Goal: Task Accomplishment & Management: Manage account settings

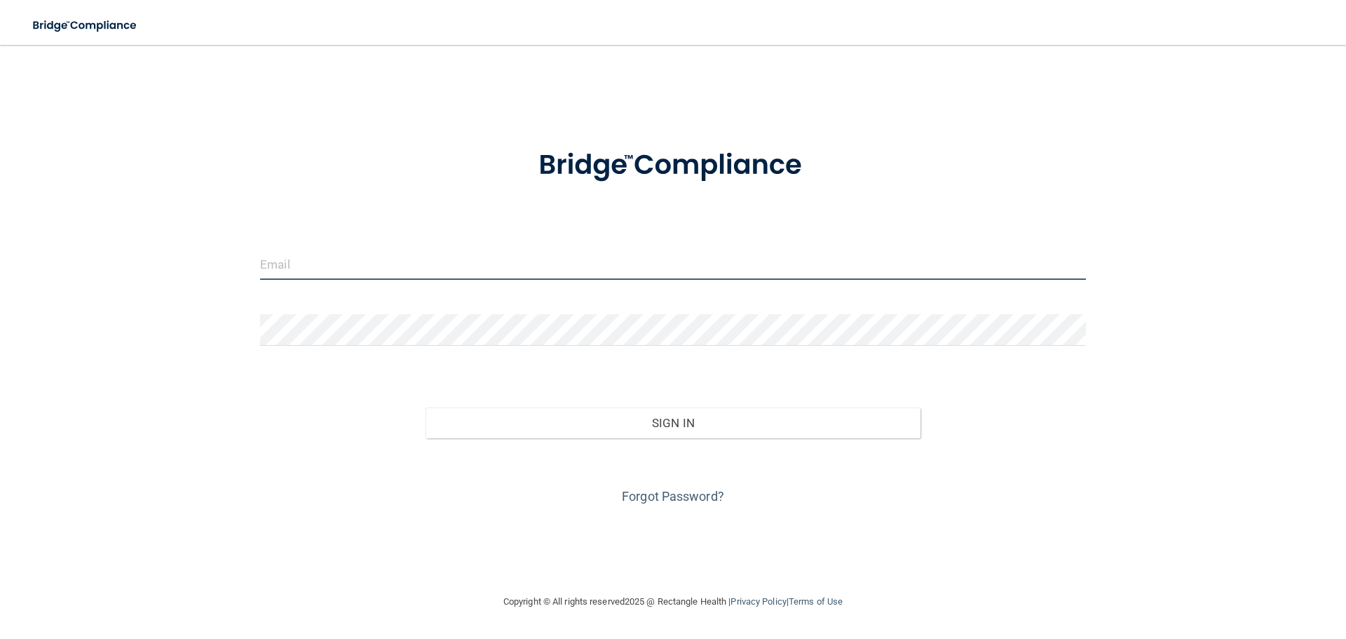
click at [339, 261] on input "email" at bounding box center [673, 264] width 826 height 32
type input "[EMAIL_ADDRESS][DOMAIN_NAME]"
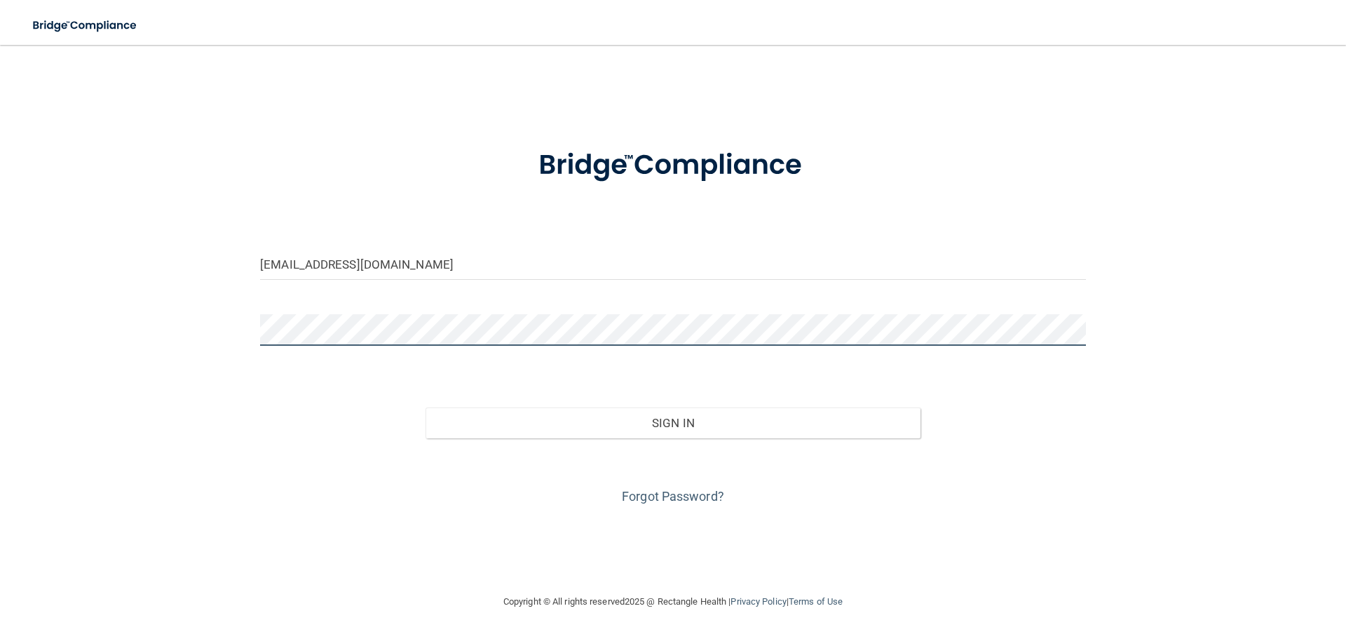
click at [425, 407] on button "Sign In" at bounding box center [673, 422] width 496 height 31
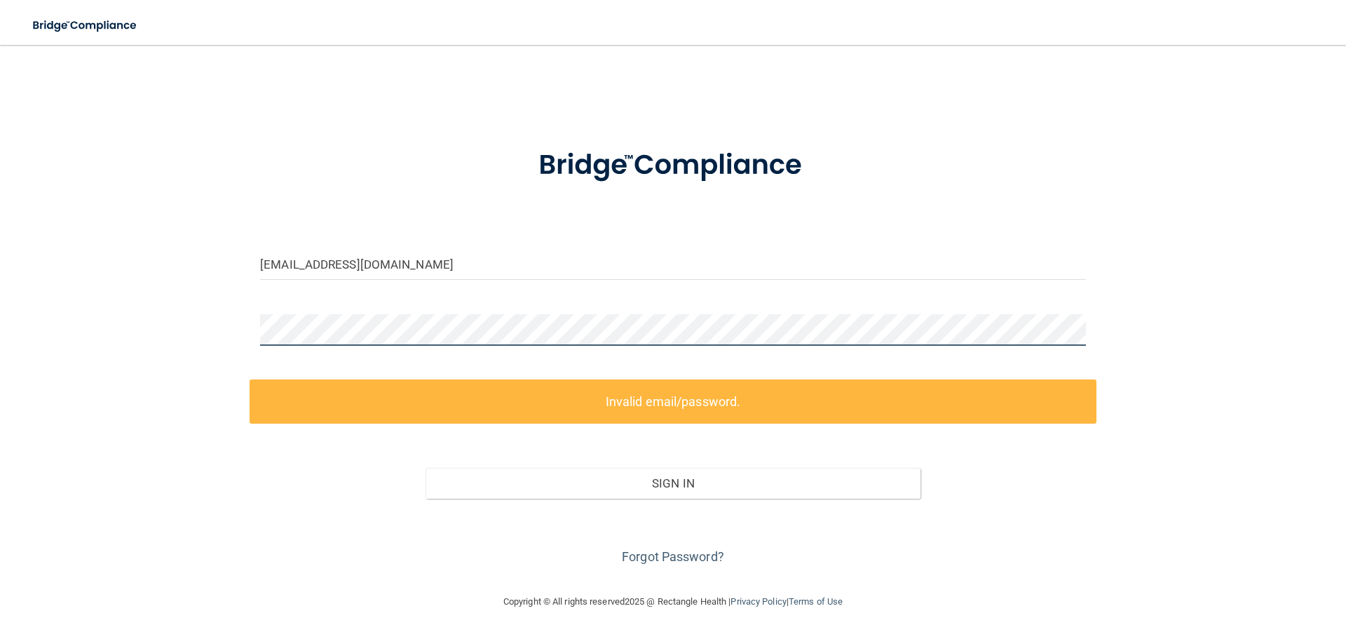
click at [34, 334] on div "[EMAIL_ADDRESS][DOMAIN_NAME] Invalid email/password. You don't have permission …" at bounding box center [673, 319] width 1290 height 520
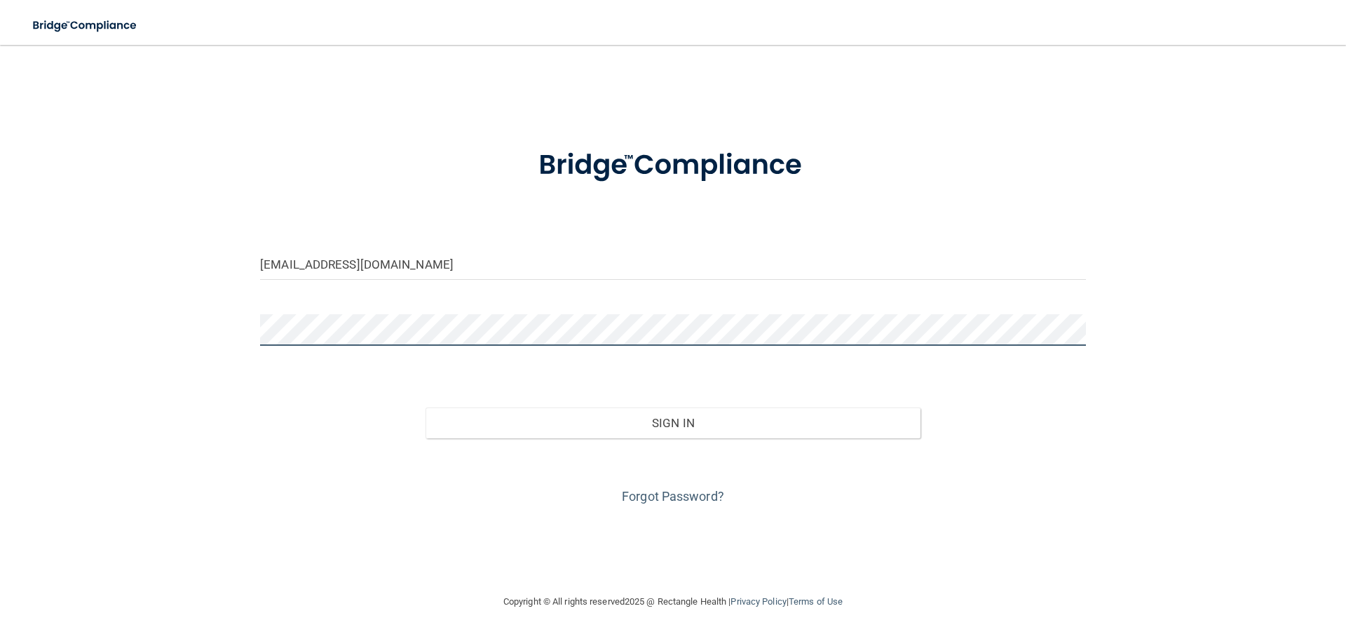
click at [425, 407] on button "Sign In" at bounding box center [673, 422] width 496 height 31
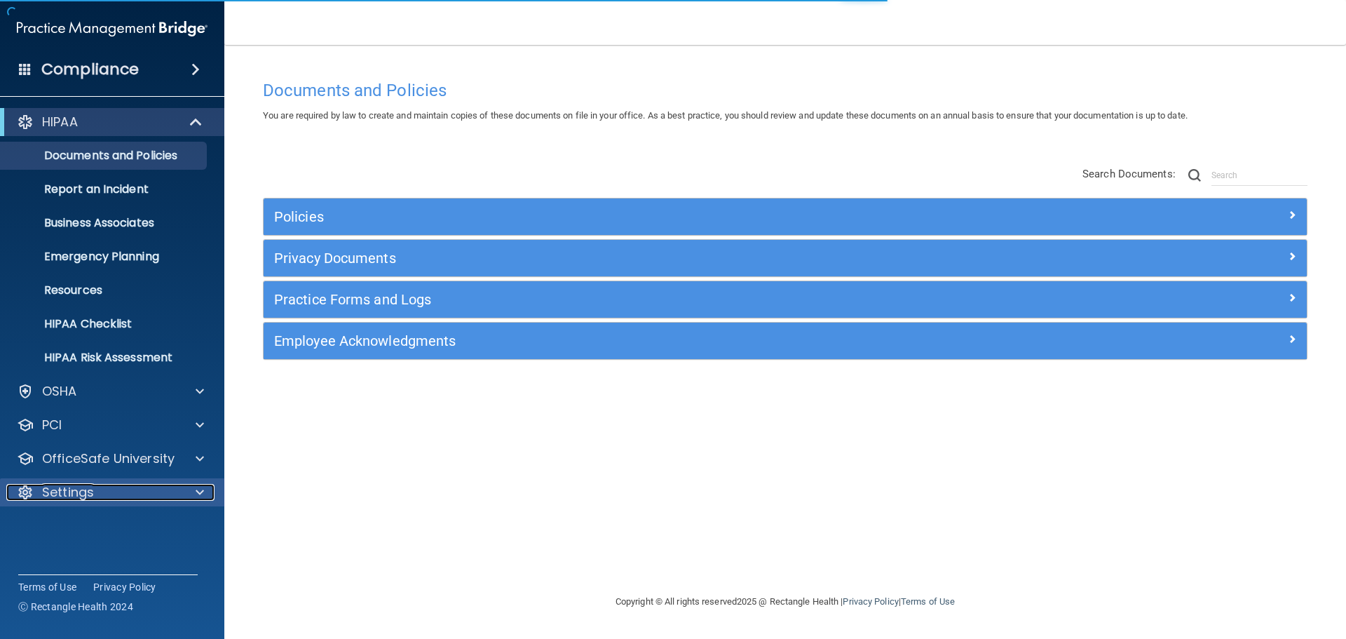
click at [64, 488] on p "Settings" at bounding box center [68, 492] width 52 height 17
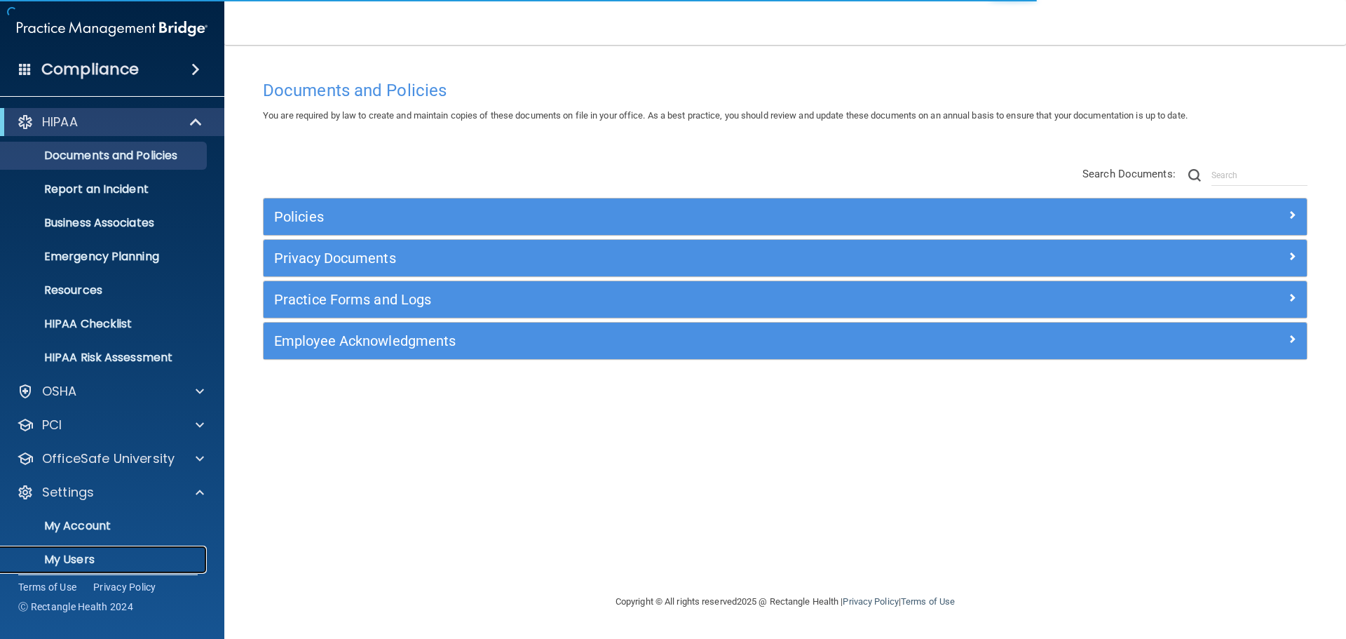
click at [88, 557] on p "My Users" at bounding box center [104, 559] width 191 height 14
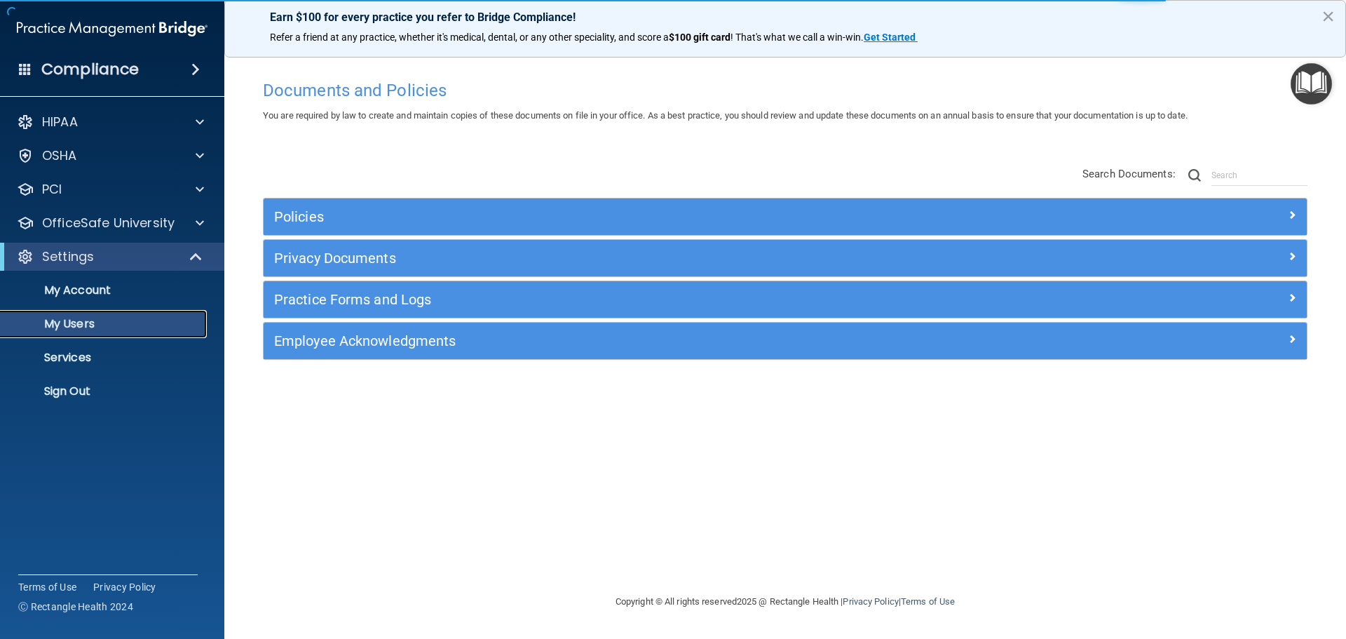
select select "20"
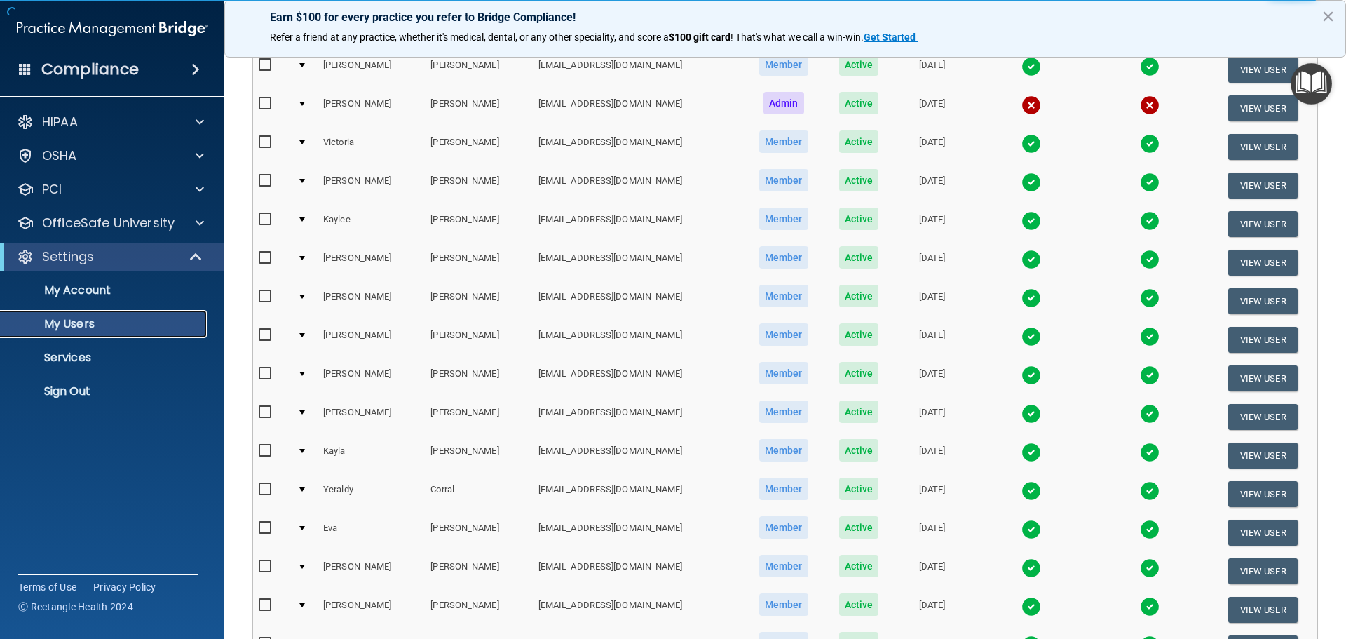
scroll to position [296, 0]
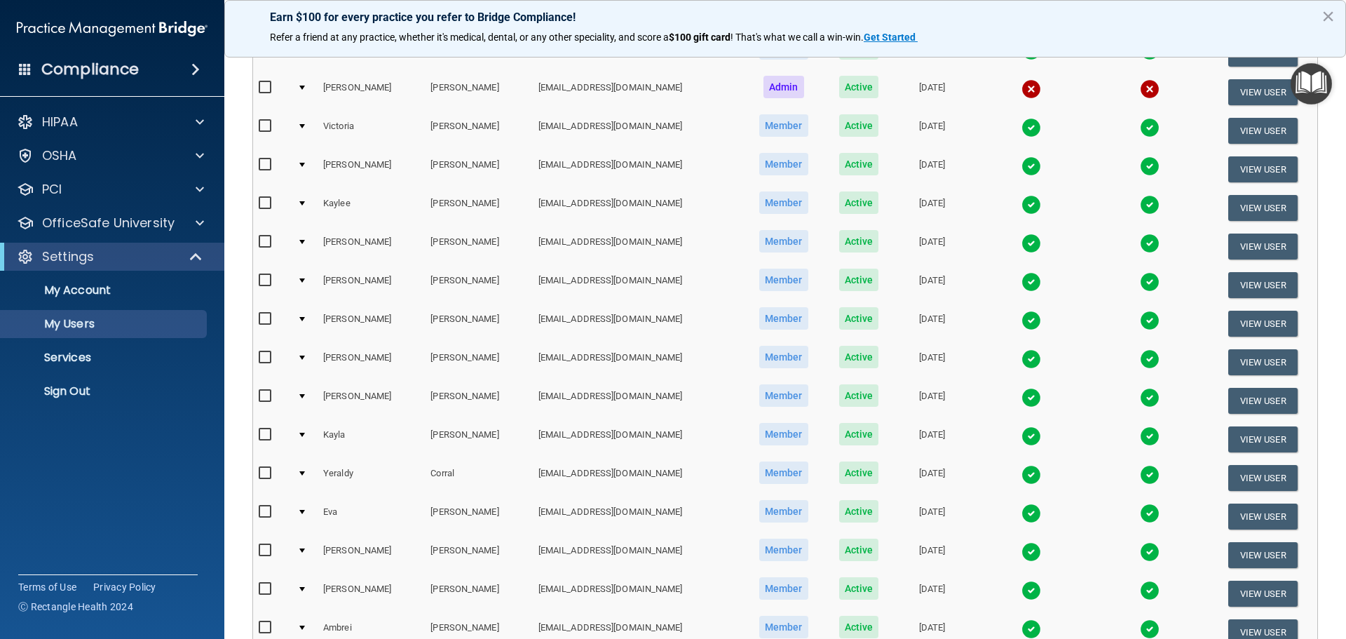
click at [1140, 396] on img at bounding box center [1150, 398] width 20 height 20
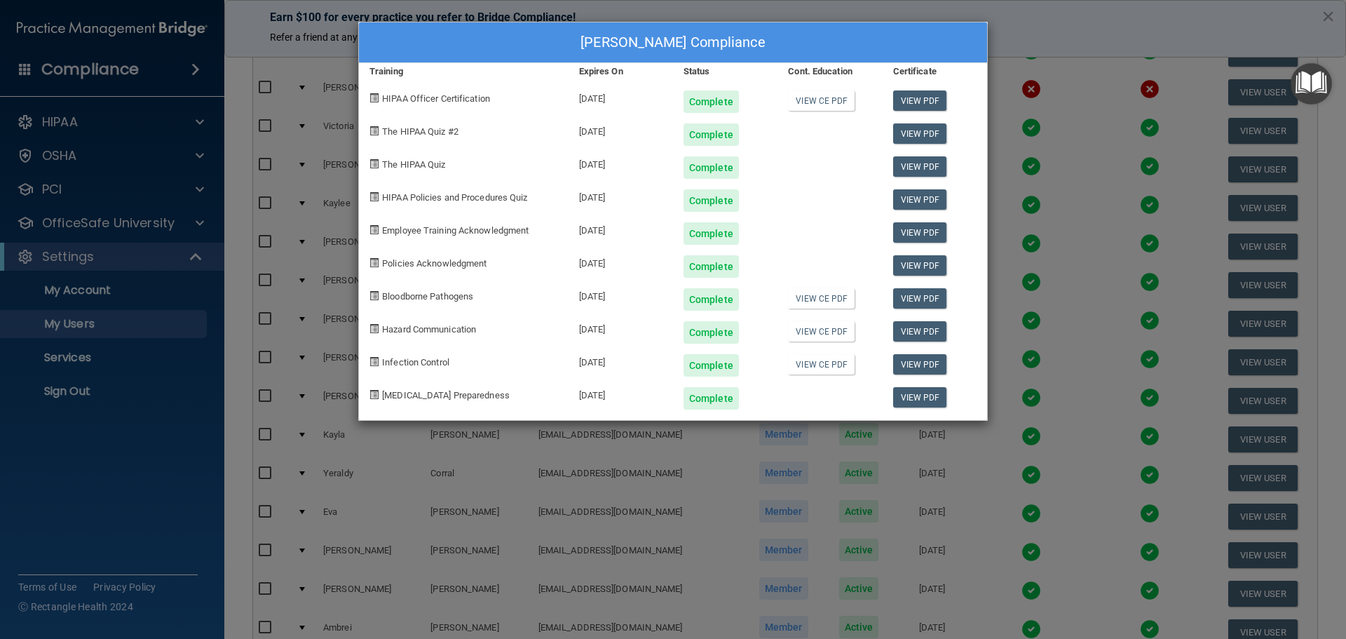
click at [1031, 358] on div "[PERSON_NAME] Compliance Training Expires On Status Cont. Education Certificate…" at bounding box center [673, 319] width 1346 height 639
